Goal: Navigation & Orientation: Find specific page/section

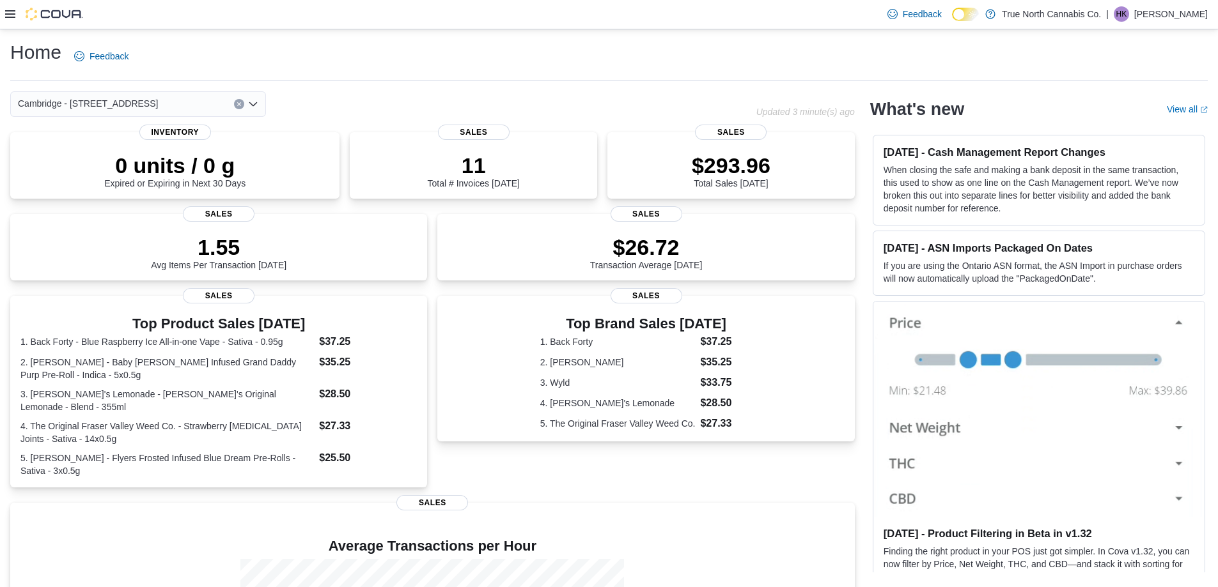
click at [412, 98] on div "Cambridge - 51 Main St" at bounding box center [383, 104] width 746 height 26
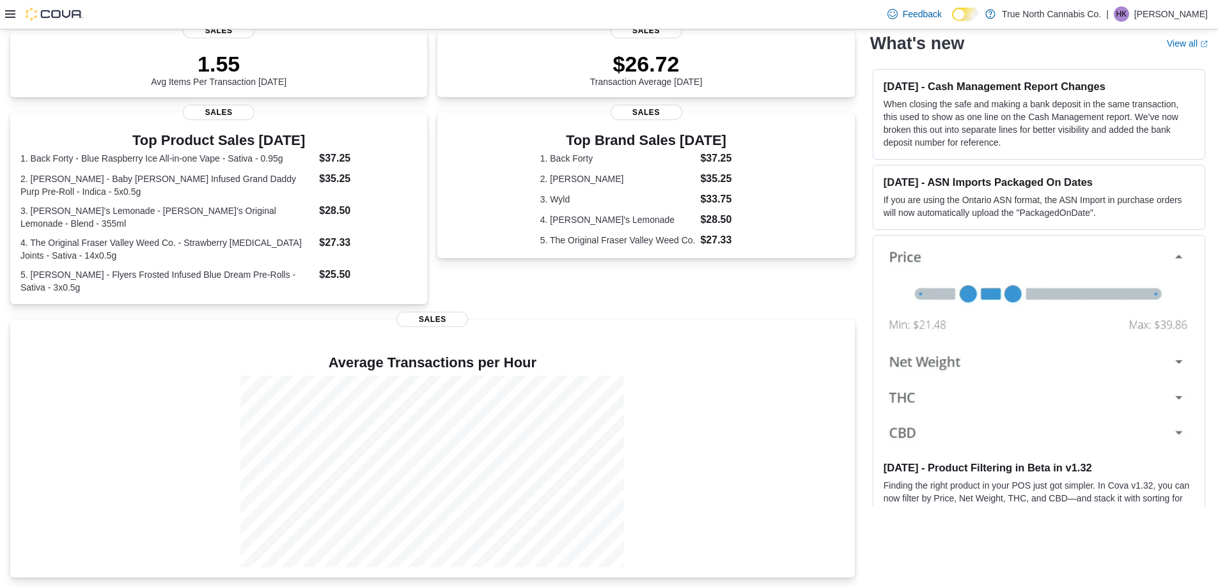
scroll to position [184, 0]
